Goal: Transaction & Acquisition: Purchase product/service

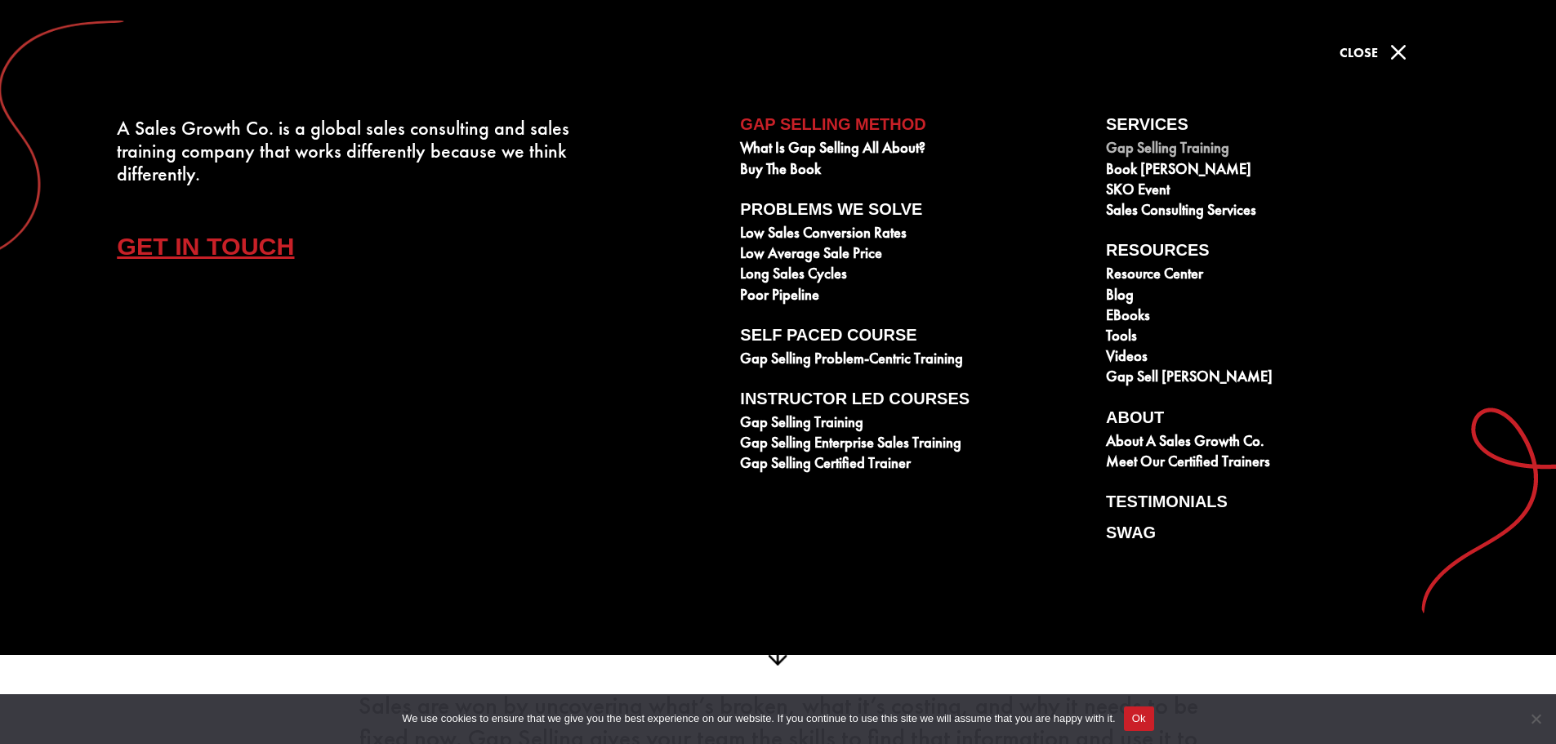
click at [1145, 142] on link "Gap Selling Training" at bounding box center [1280, 150] width 348 height 20
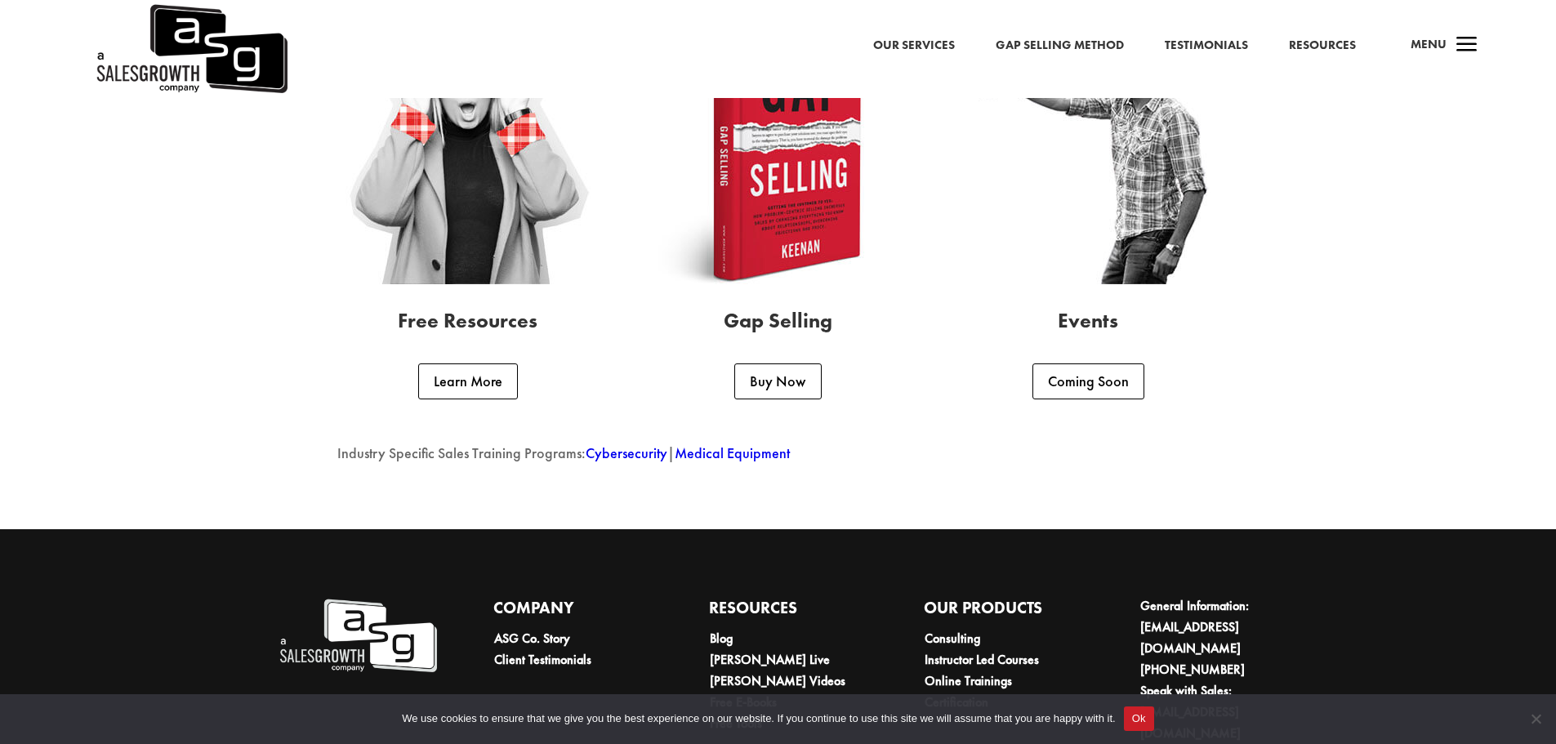
scroll to position [4355, 0]
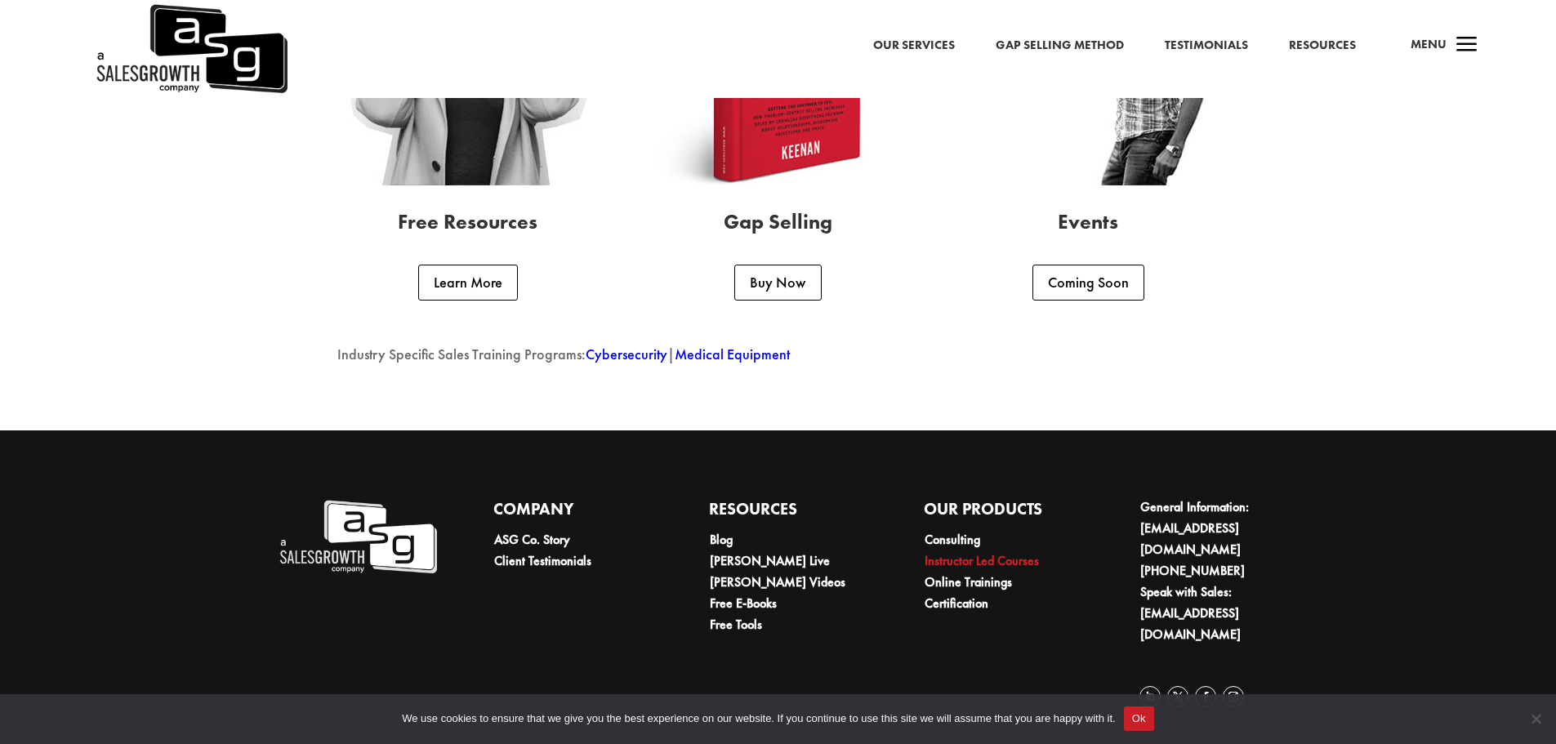
click at [977, 569] on link "Instructor Led Courses" at bounding box center [982, 560] width 114 height 17
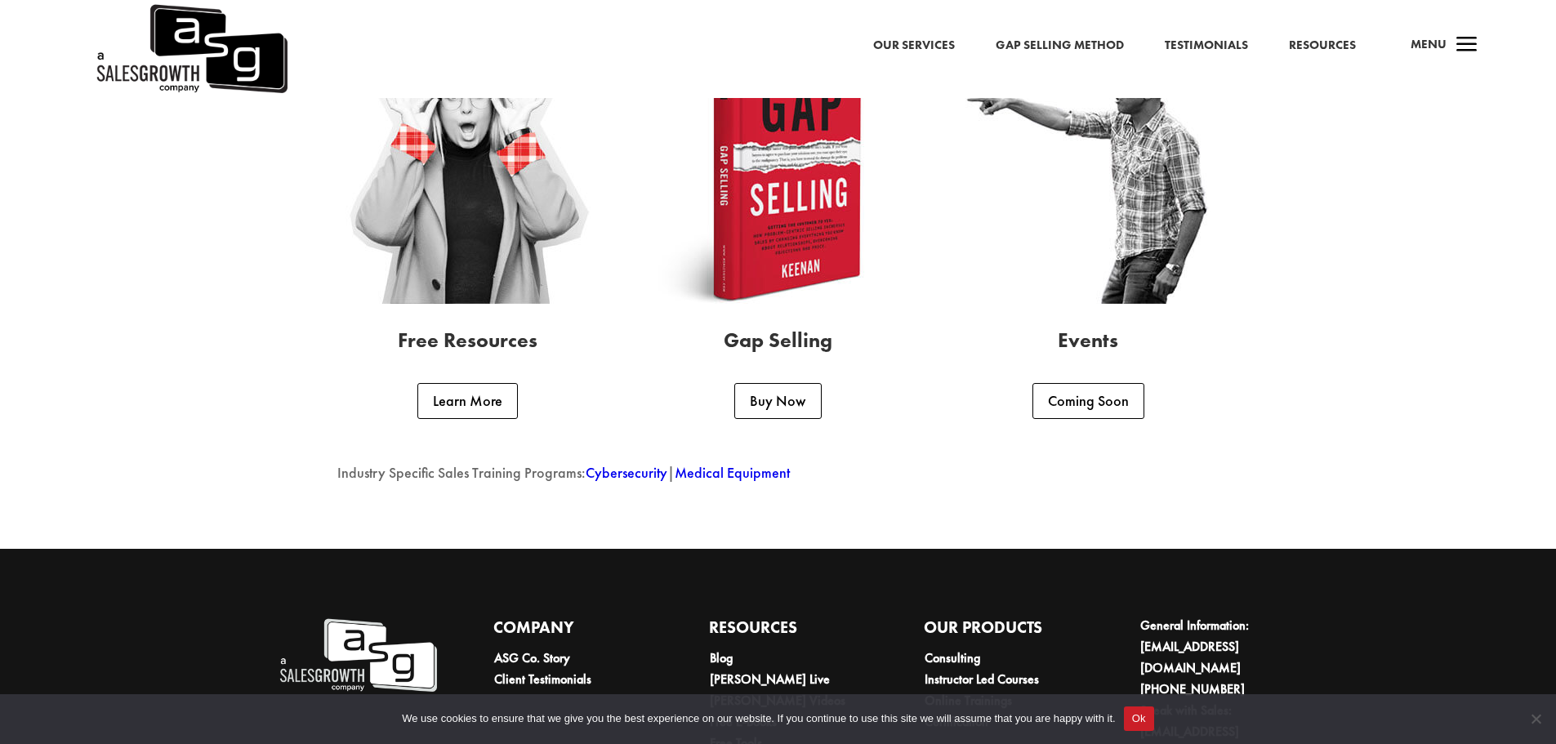
scroll to position [4355, 0]
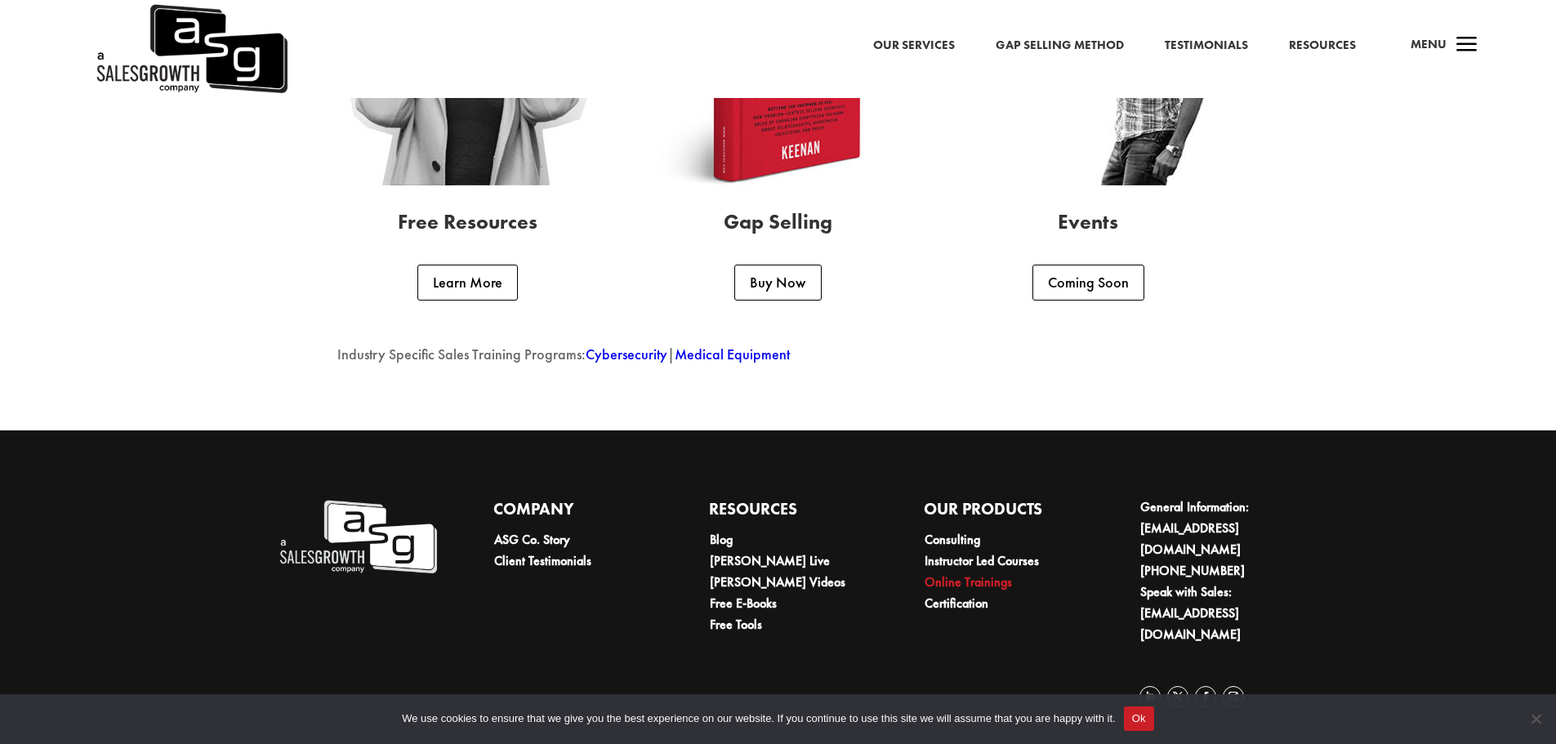
click at [955, 591] on link "Online Trainings" at bounding box center [968, 581] width 87 height 17
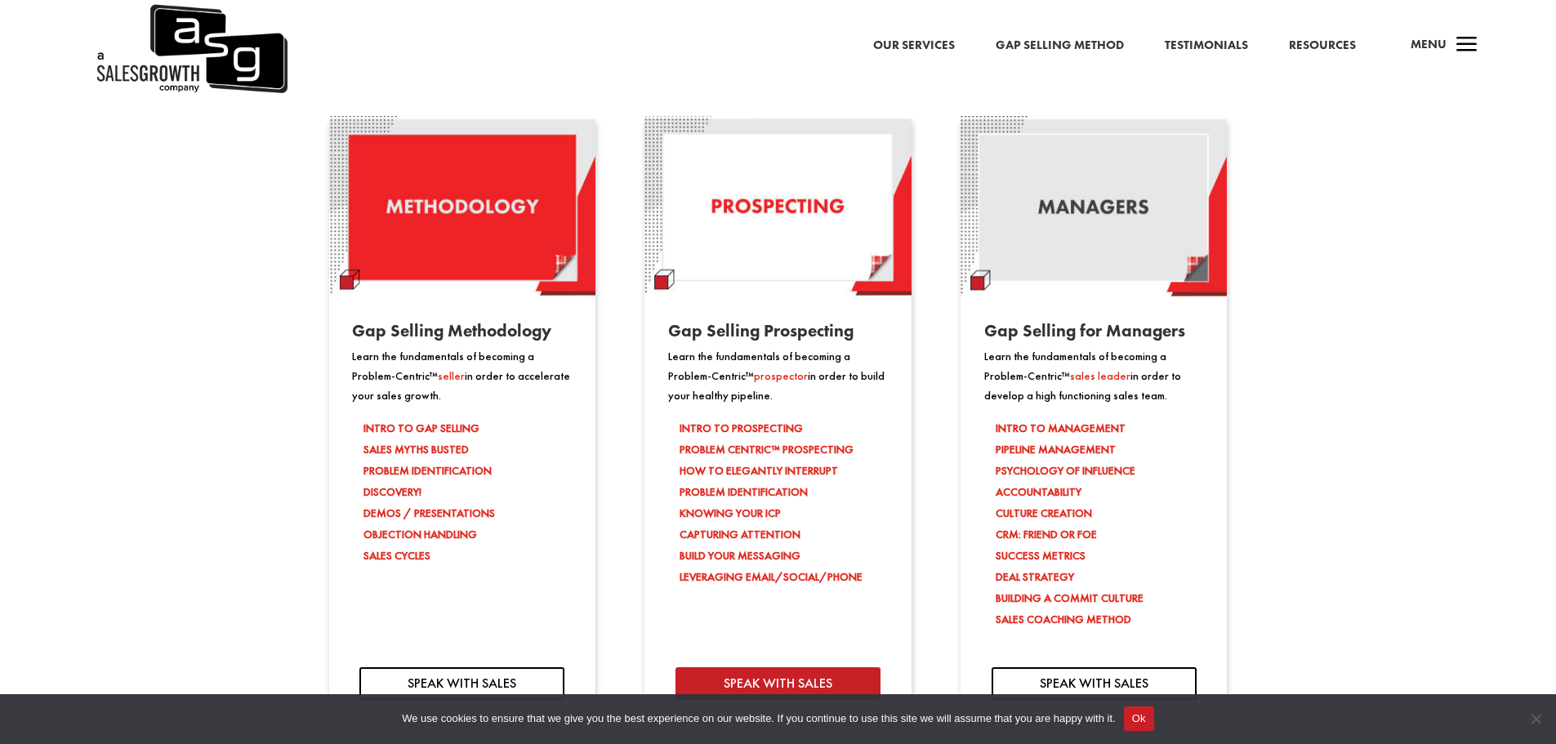
scroll to position [1552, 0]
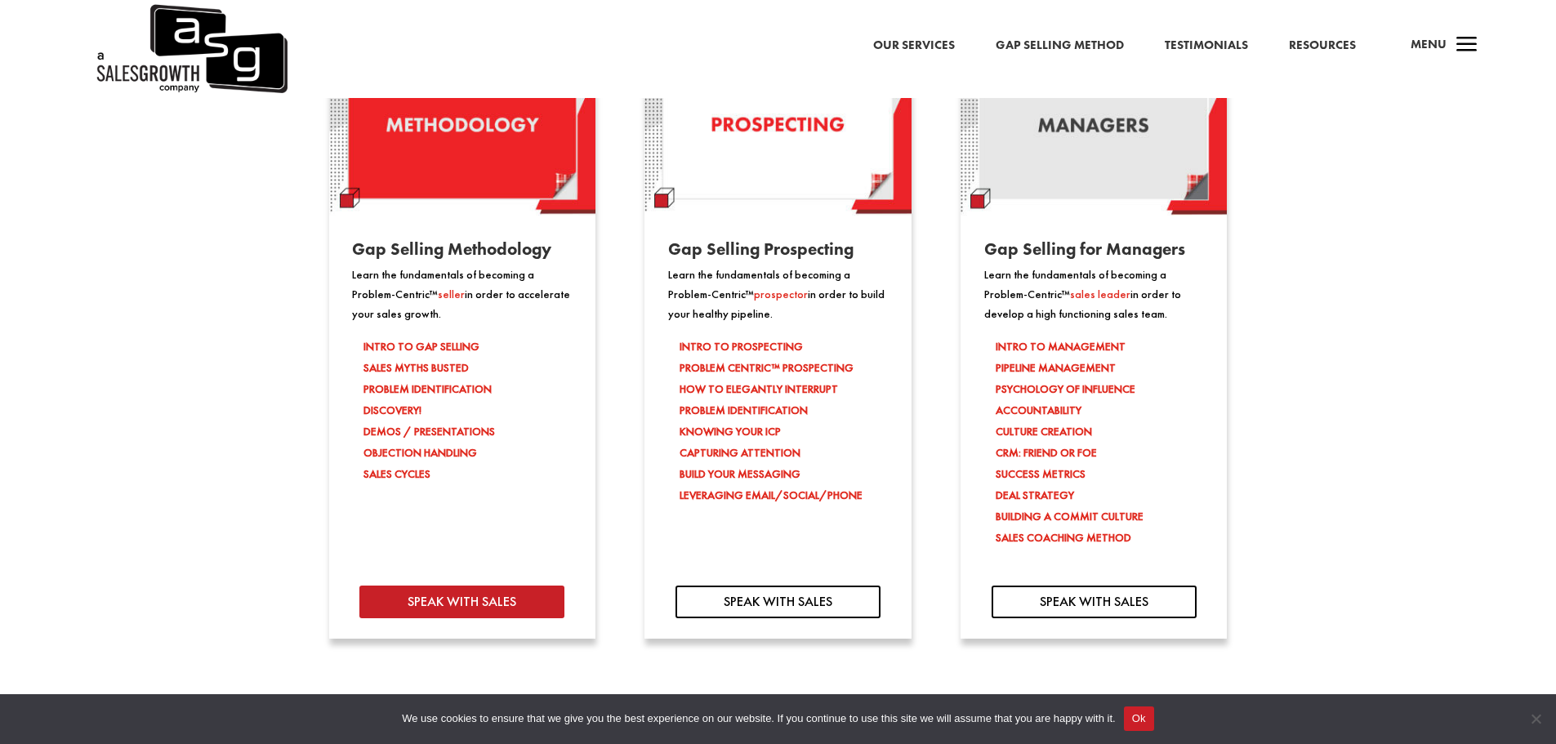
click at [383, 608] on link "SPEAK WITH SALES" at bounding box center [461, 602] width 205 height 33
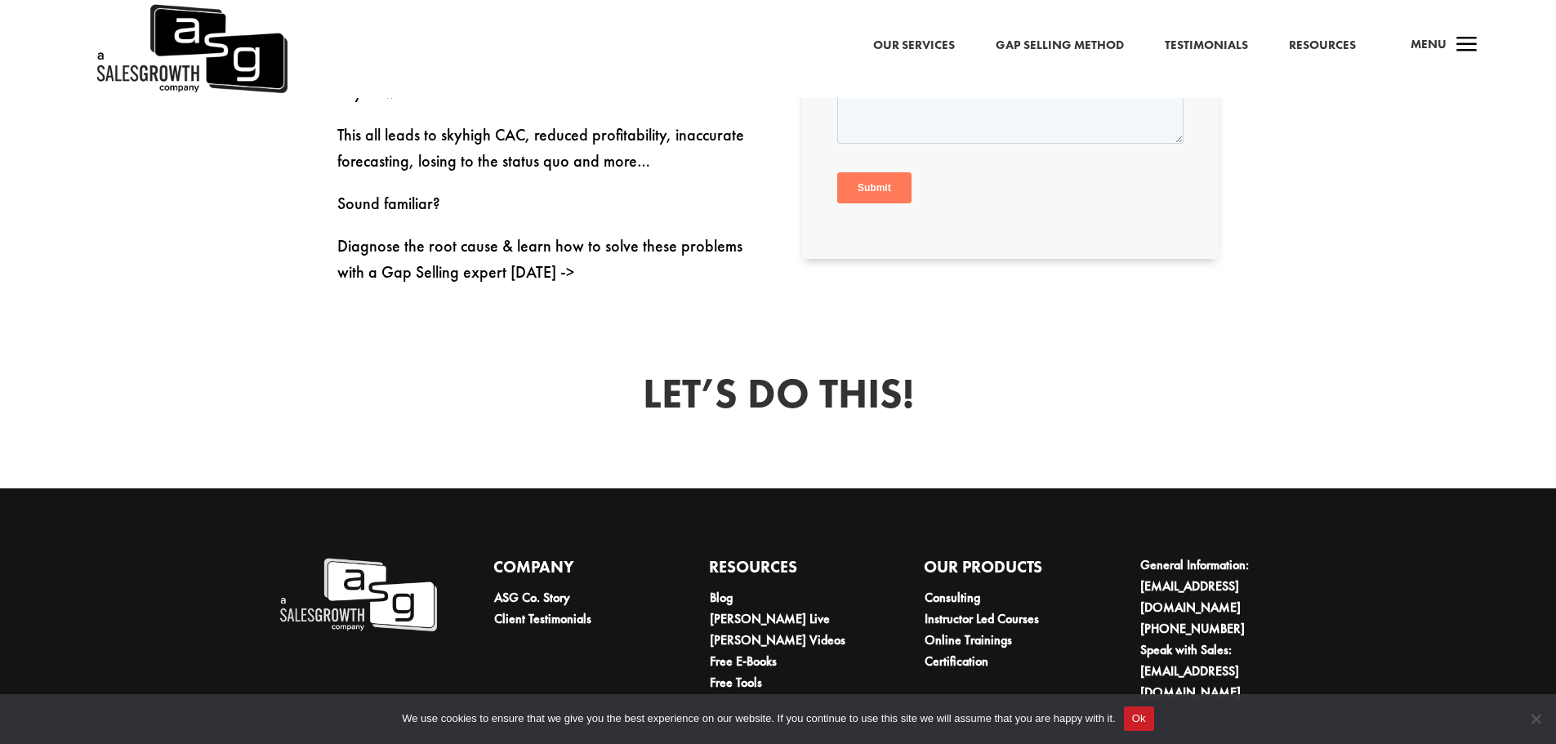
scroll to position [1118, 0]
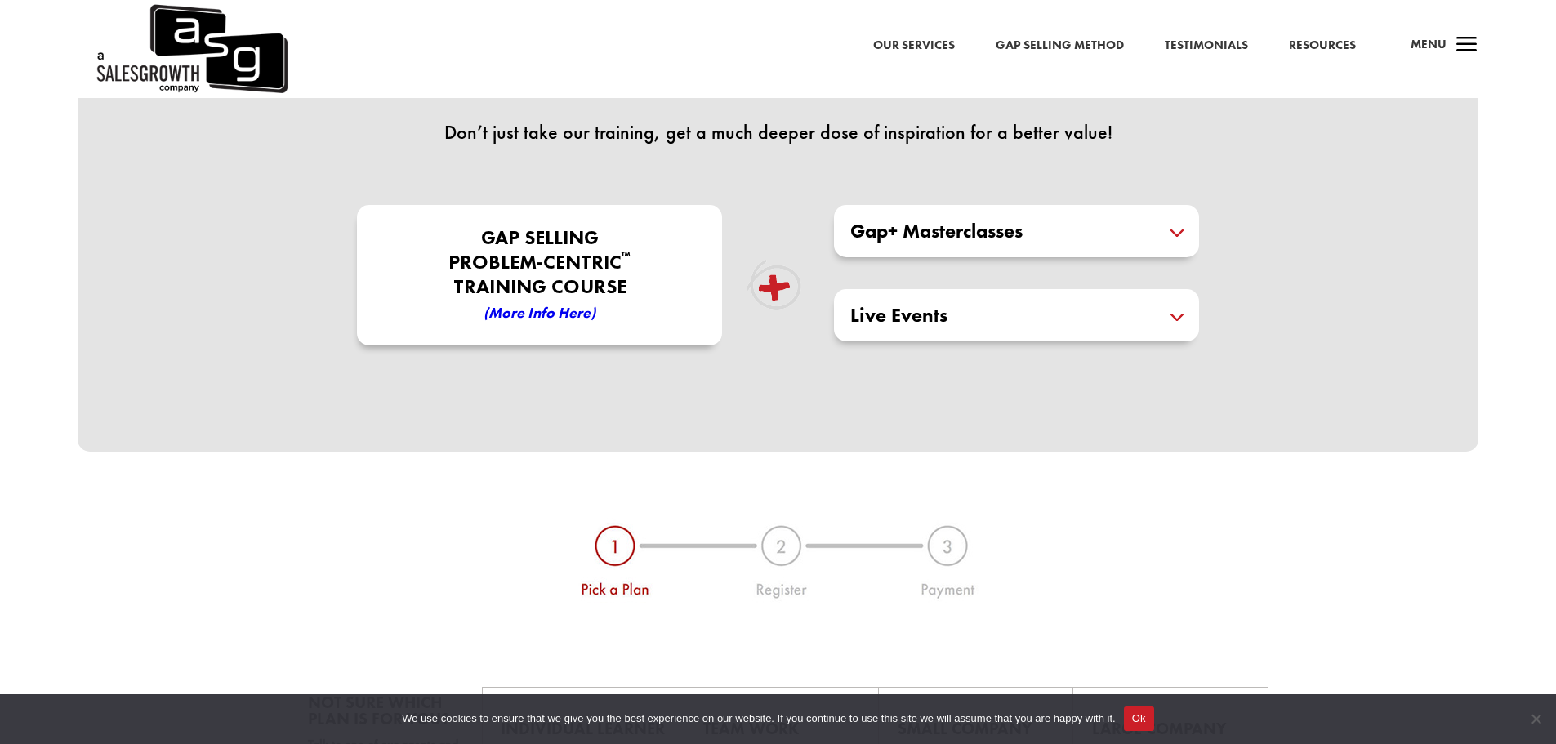
scroll to position [490, 0]
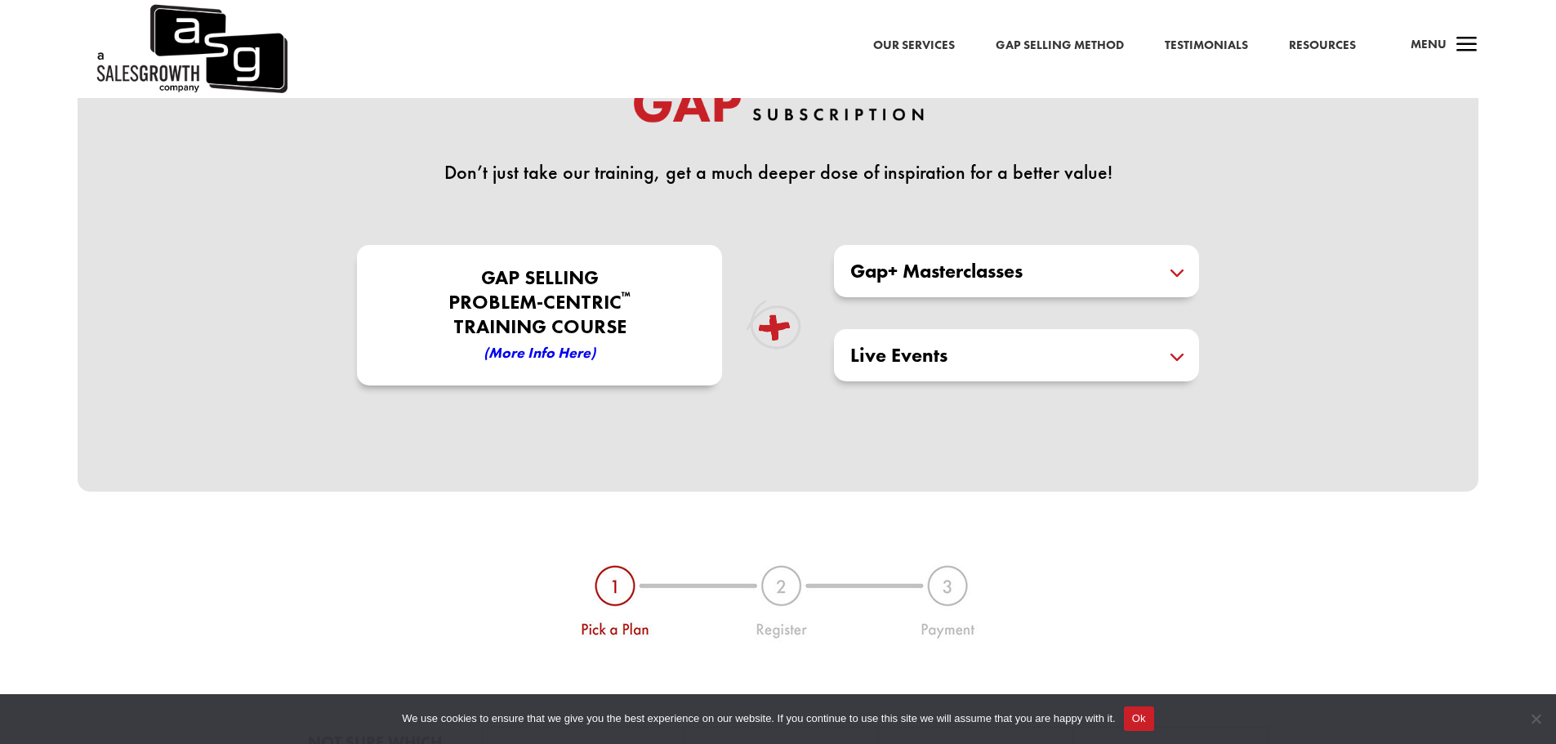
click at [1183, 270] on h5 "Gap+ Masterclasses" at bounding box center [1016, 271] width 332 height 20
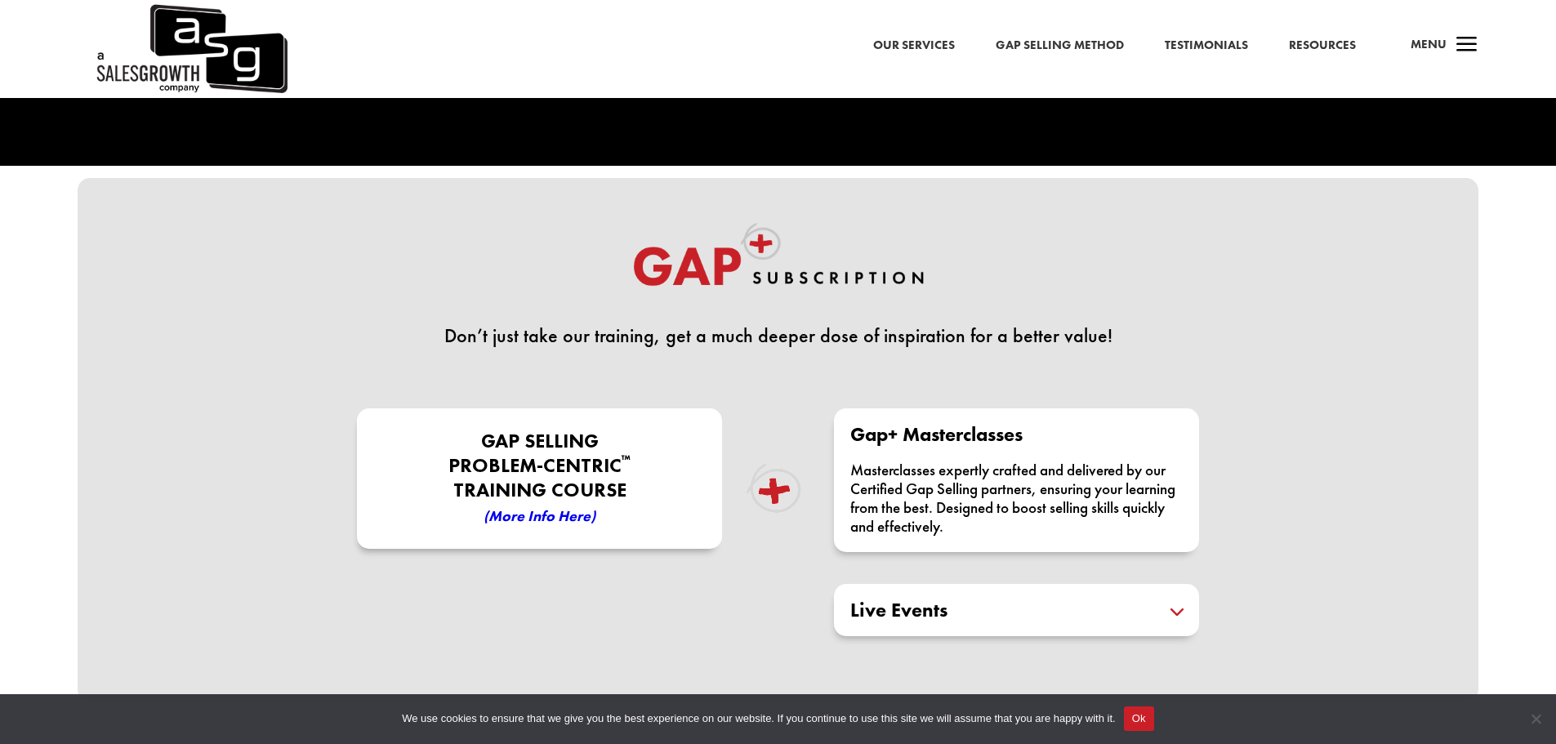
scroll to position [408, 0]
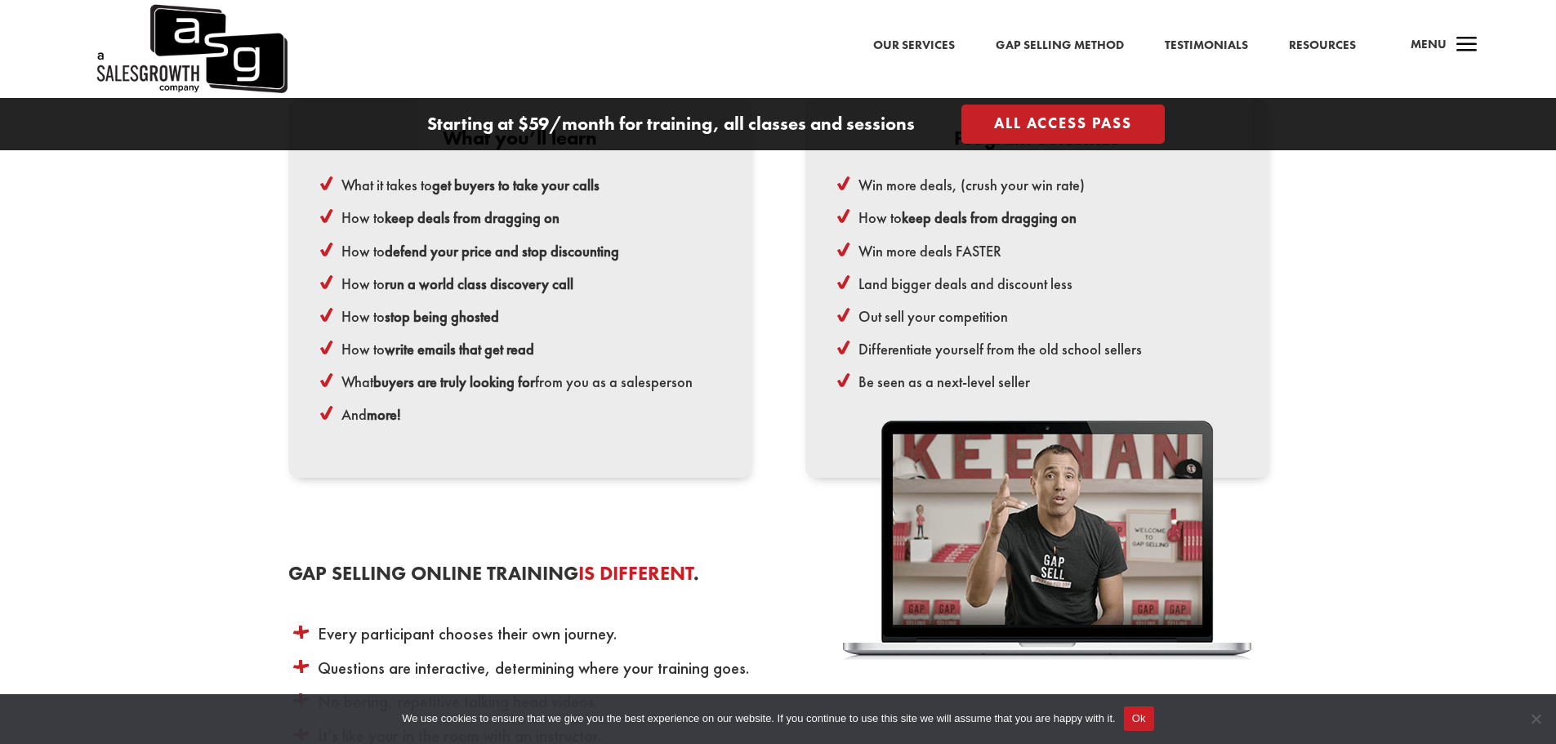
scroll to position [3594, 0]
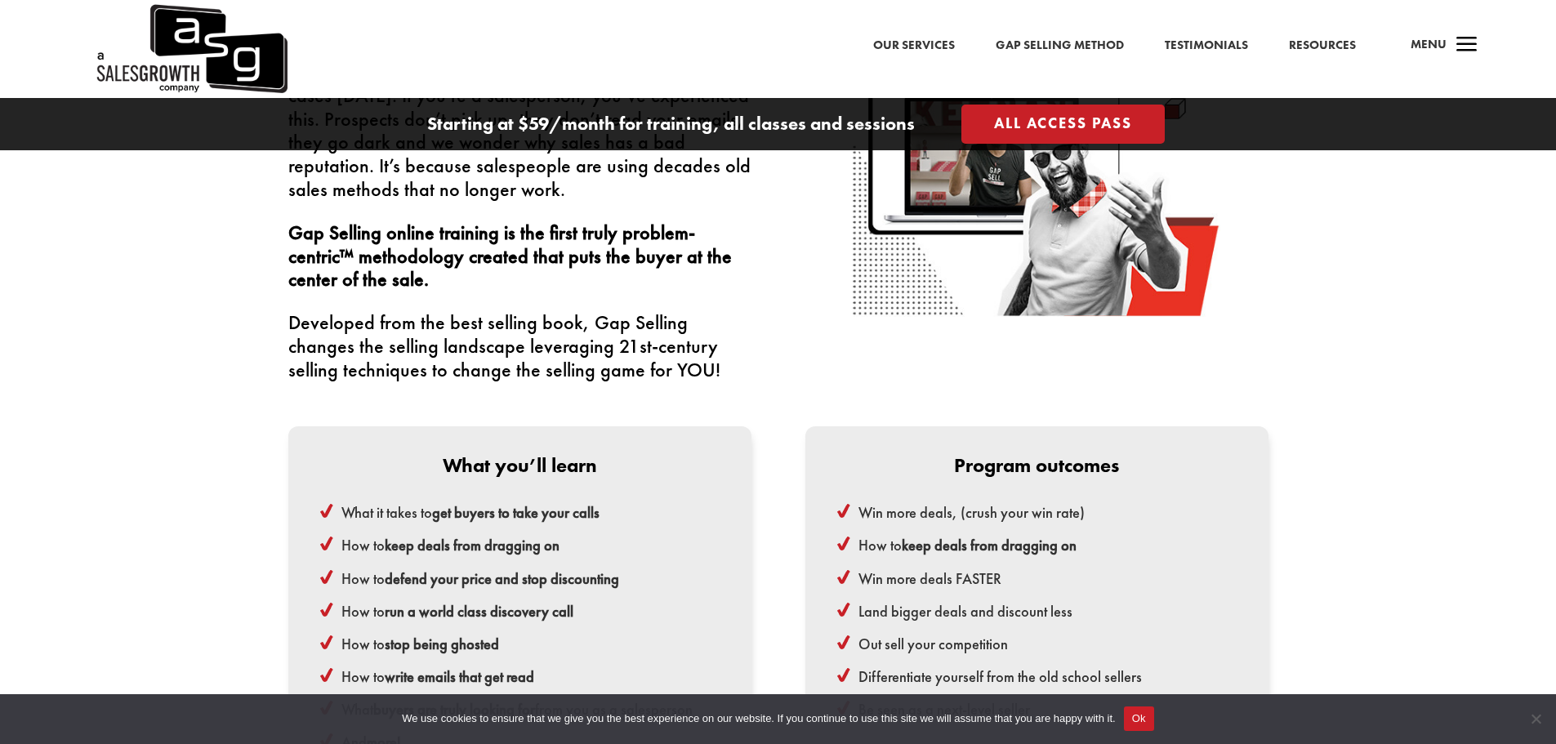
click at [1050, 122] on link "All Access Pass" at bounding box center [1062, 124] width 203 height 38
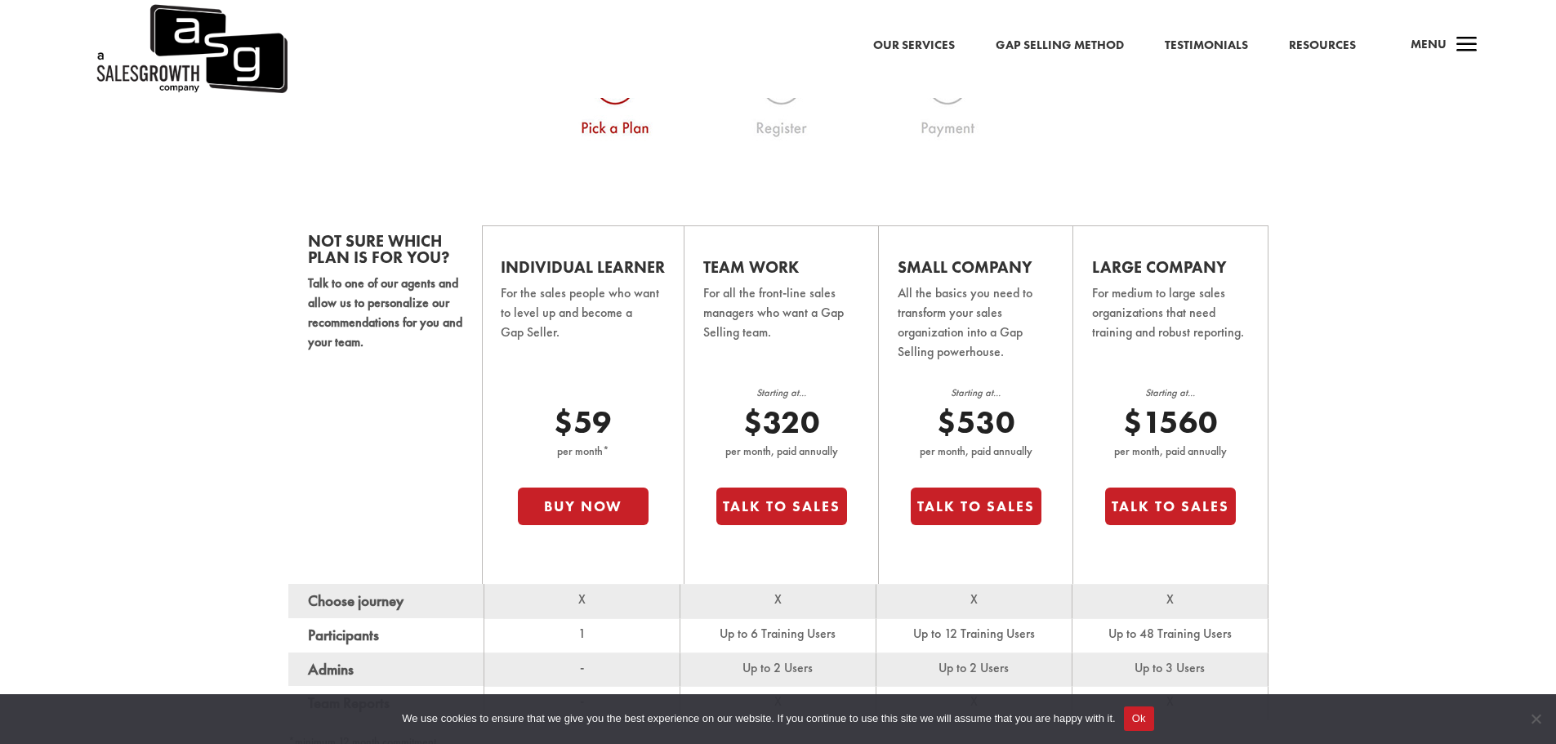
scroll to position [1225, 0]
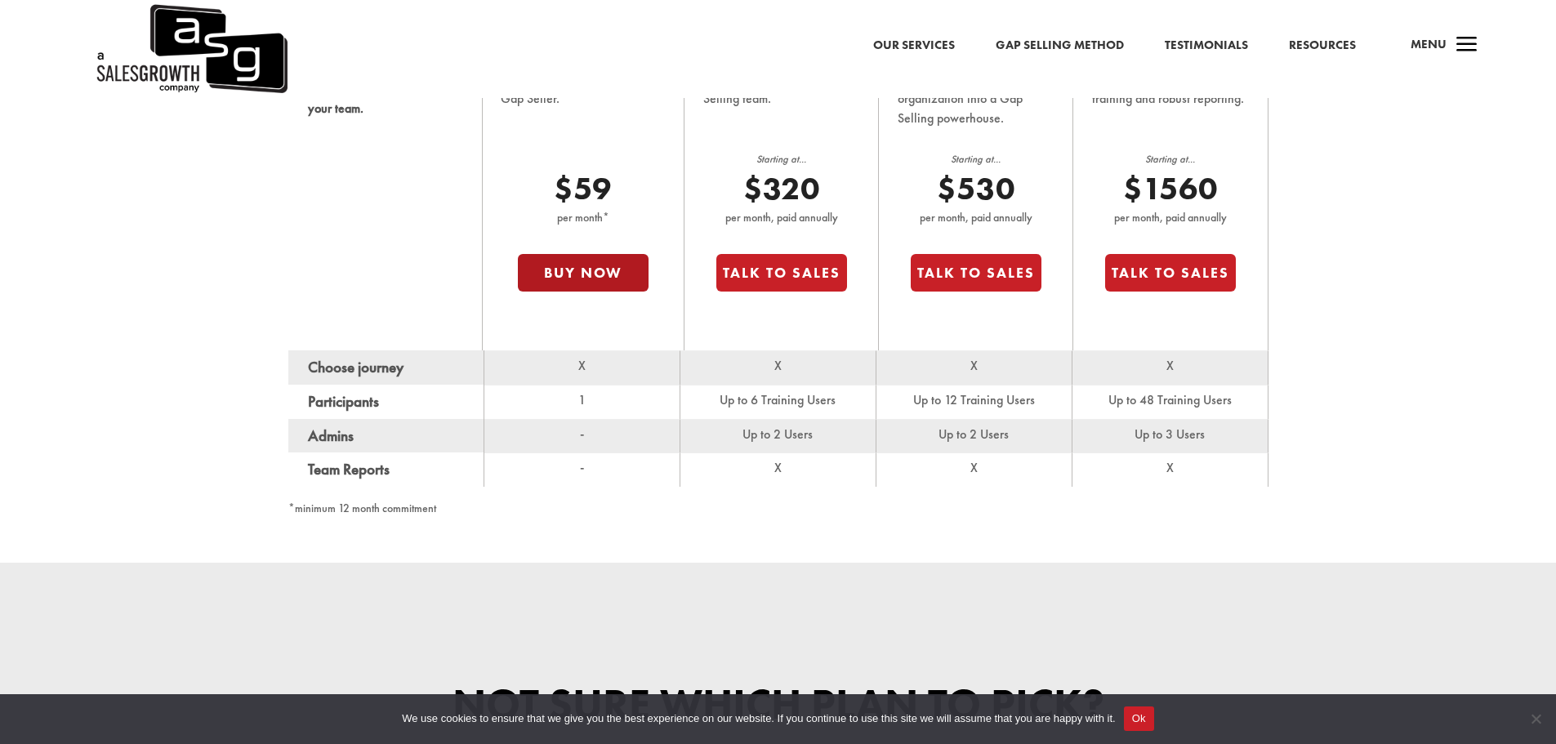
click at [604, 274] on button "Buy Now" at bounding box center [583, 273] width 131 height 38
